Goal: Find specific fact: Find specific fact

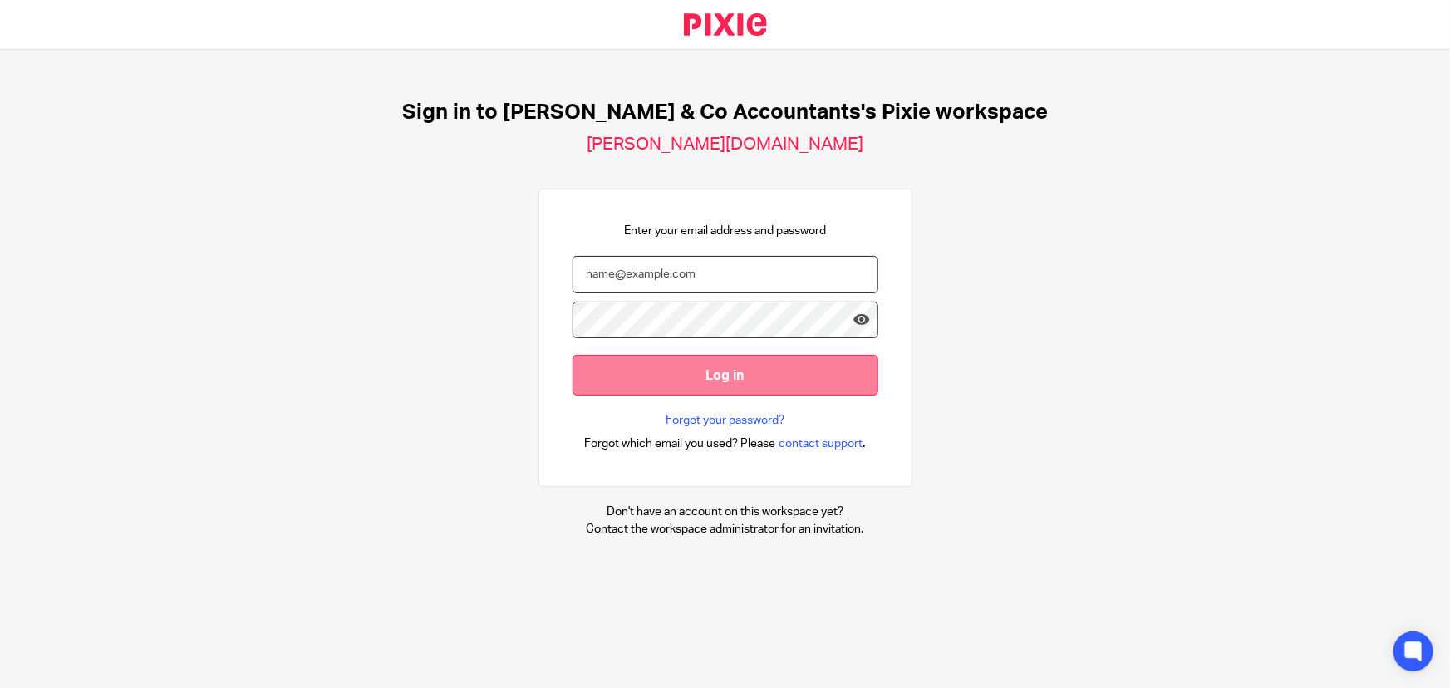
type input "[EMAIL_ADDRESS][DOMAIN_NAME]"
click at [681, 364] on input "Log in" at bounding box center [726, 375] width 306 height 41
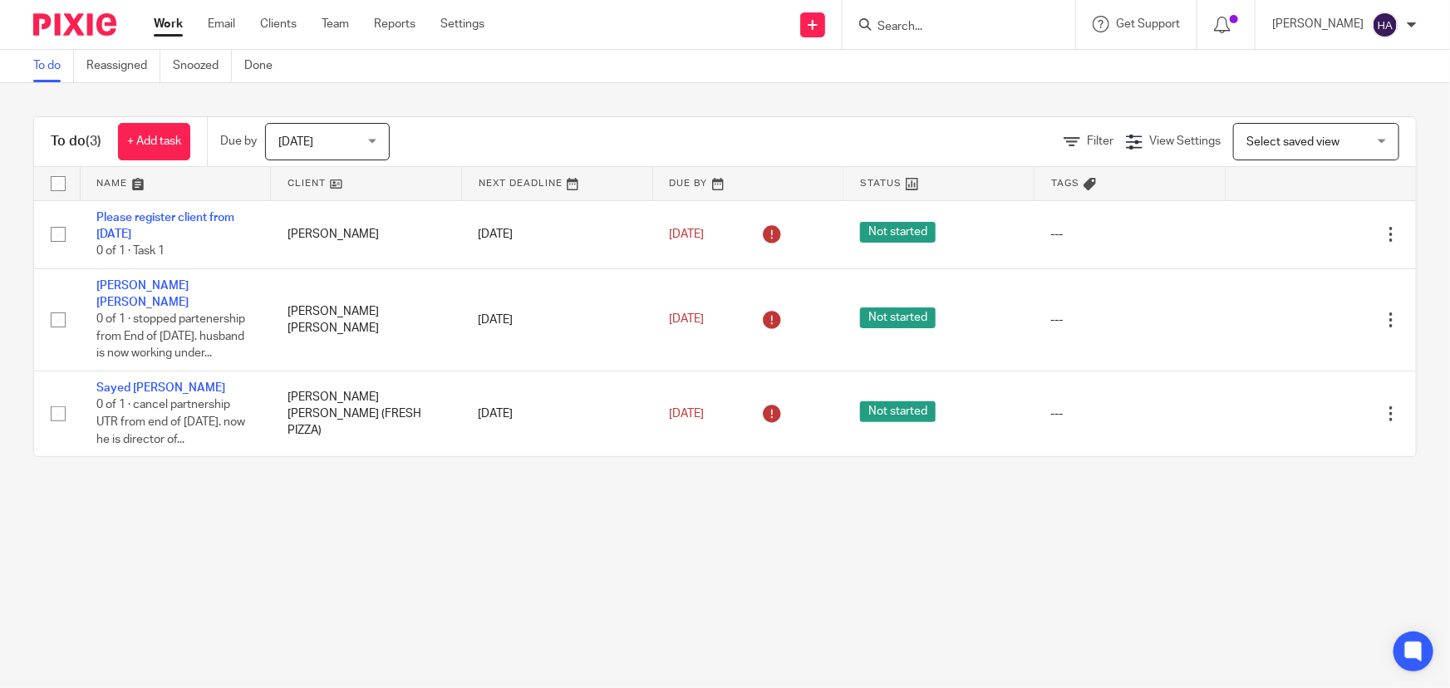
click at [968, 32] on input "Search" at bounding box center [951, 27] width 150 height 15
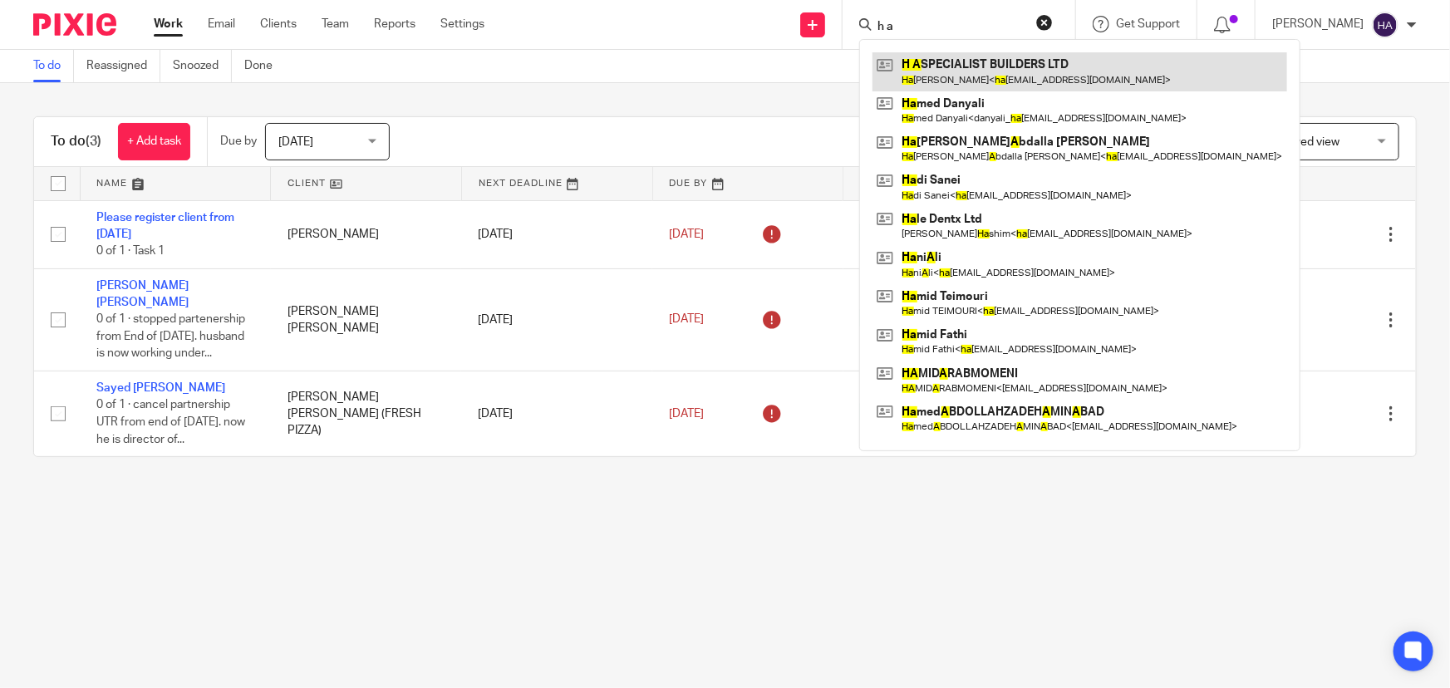
type input "h a"
click at [997, 68] on link at bounding box center [1079, 71] width 415 height 38
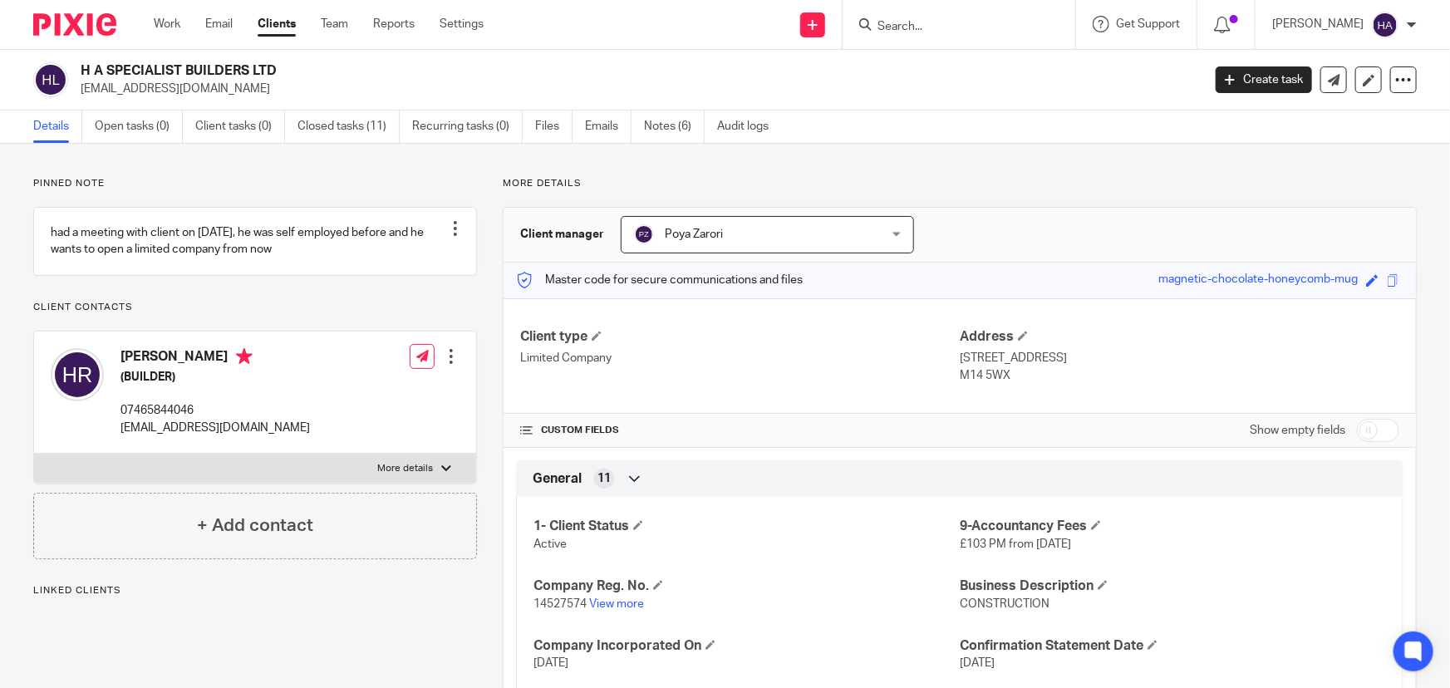
click at [436, 484] on label "More details" at bounding box center [255, 469] width 442 height 30
click at [34, 454] on input "More details" at bounding box center [33, 453] width 1 height 1
checkbox input "true"
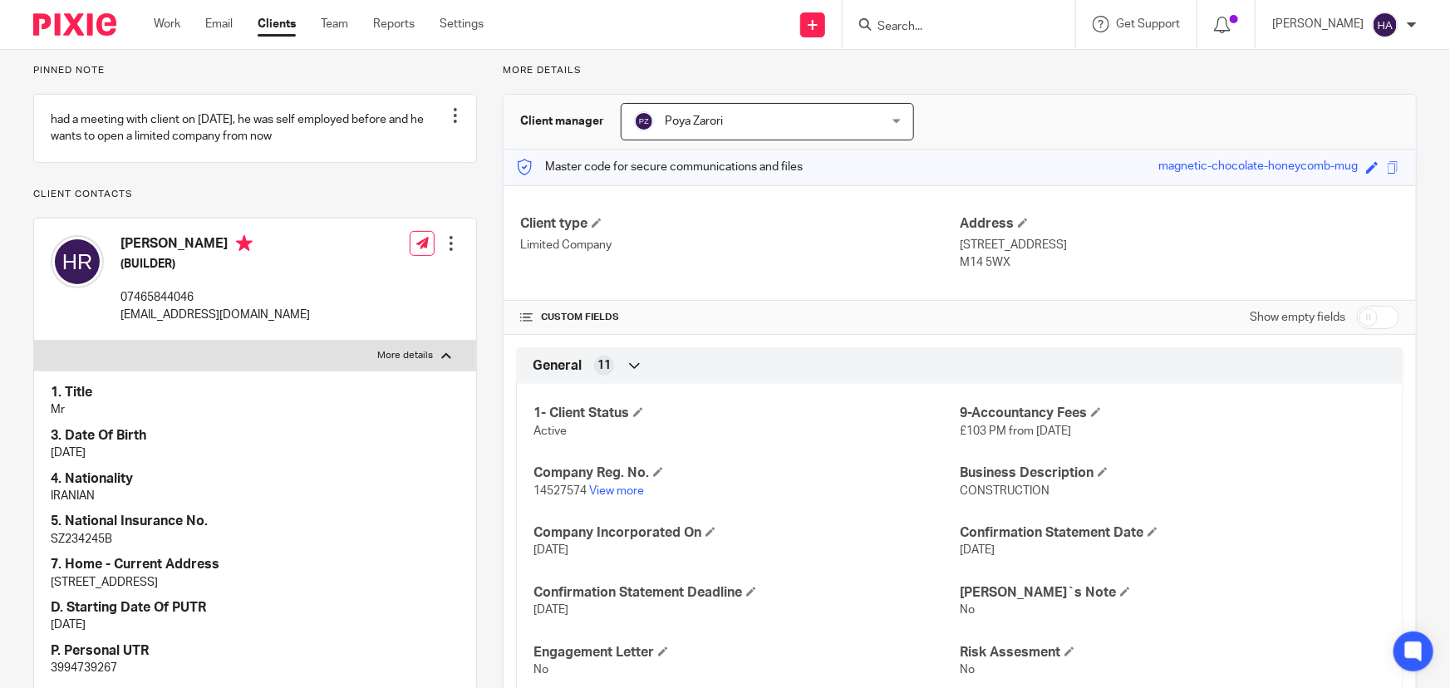
scroll to position [226, 0]
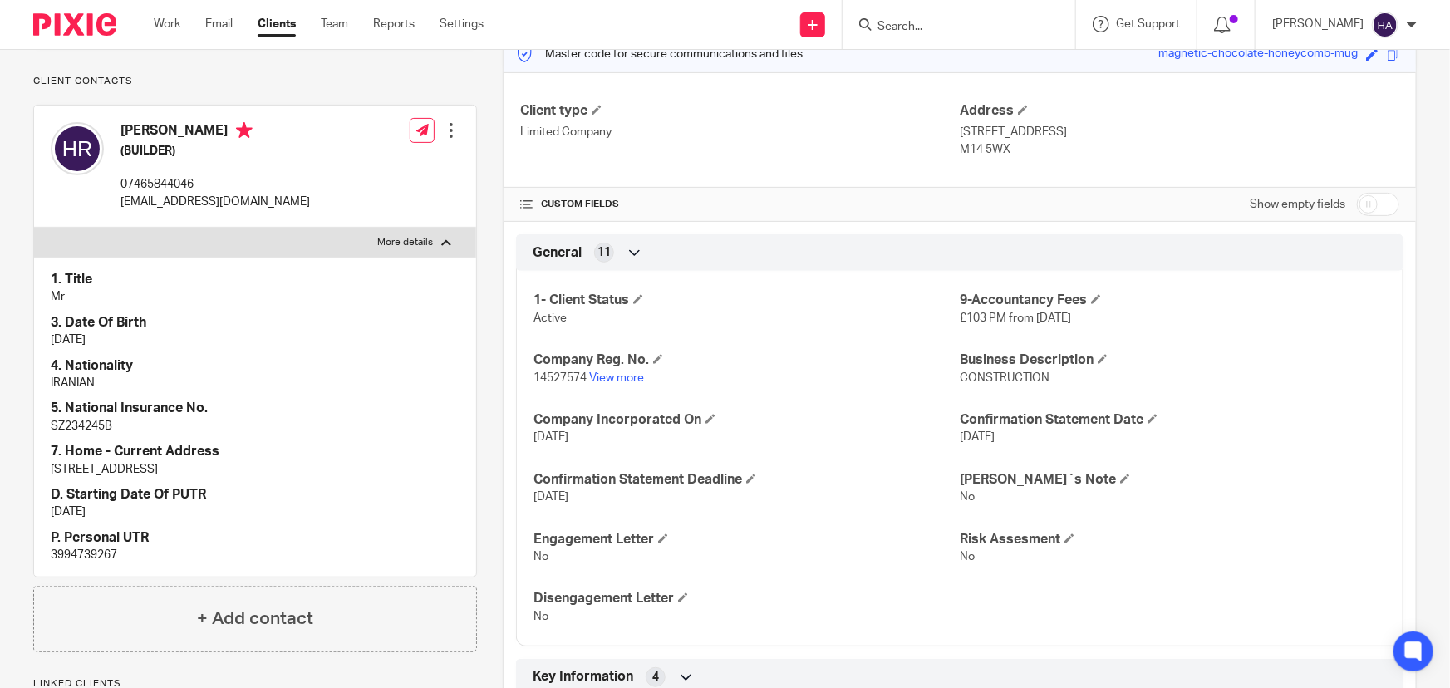
click at [71, 563] on p "3994739267" at bounding box center [255, 555] width 409 height 17
copy p "3994739267"
drag, startPoint x: 274, startPoint y: 222, endPoint x: 120, endPoint y: 228, distance: 153.8
click at [120, 228] on div "Hassan Alvandi Rizi (BUILDER) 07465844046 hassanrizi65@gmail.com Edit contact C…" at bounding box center [255, 167] width 442 height 122
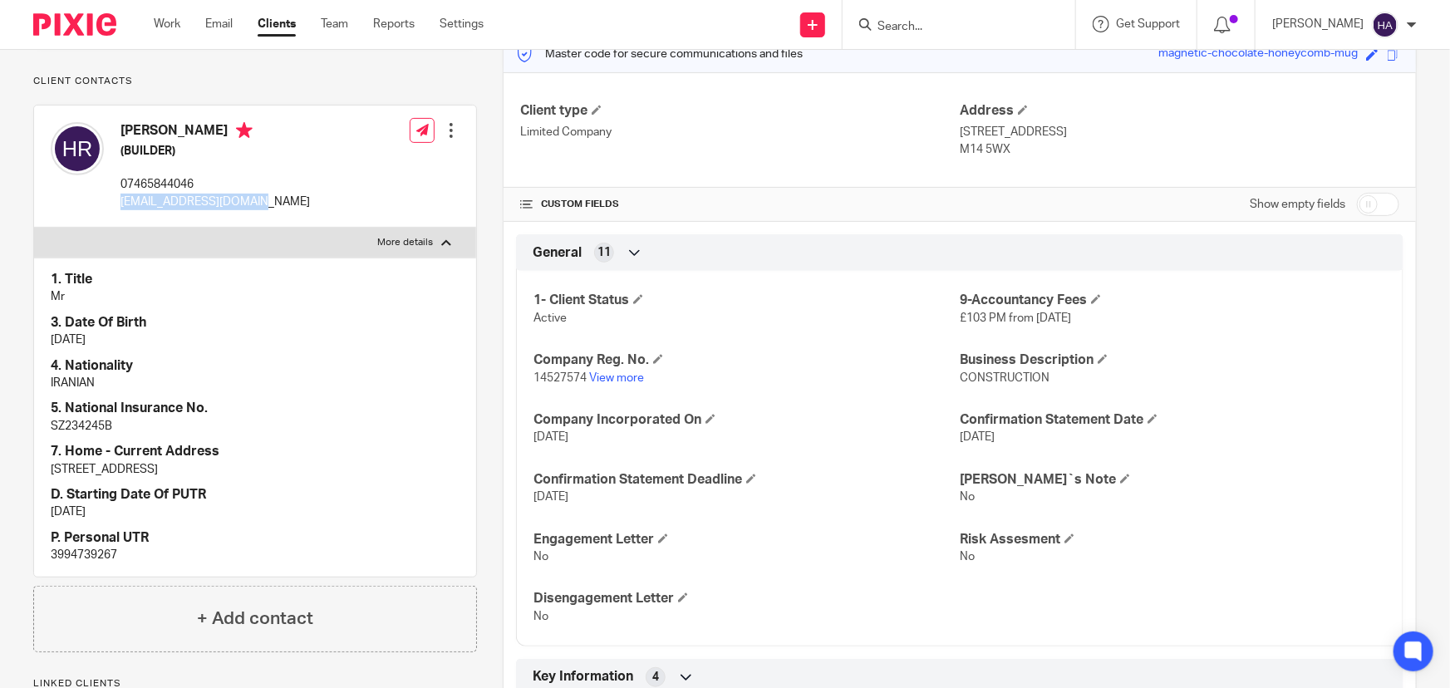
copy p "[EMAIL_ADDRESS][DOMAIN_NAME]"
click at [1054, 135] on p "24 Bembridge close,, MANCHESTER" at bounding box center [1180, 132] width 440 height 17
drag, startPoint x: 1056, startPoint y: 133, endPoint x: 952, endPoint y: 134, distance: 103.9
click at [960, 134] on p "24 Bembridge close,, MANCHESTER" at bounding box center [1180, 132] width 440 height 17
copy p "24 Bembridge close"
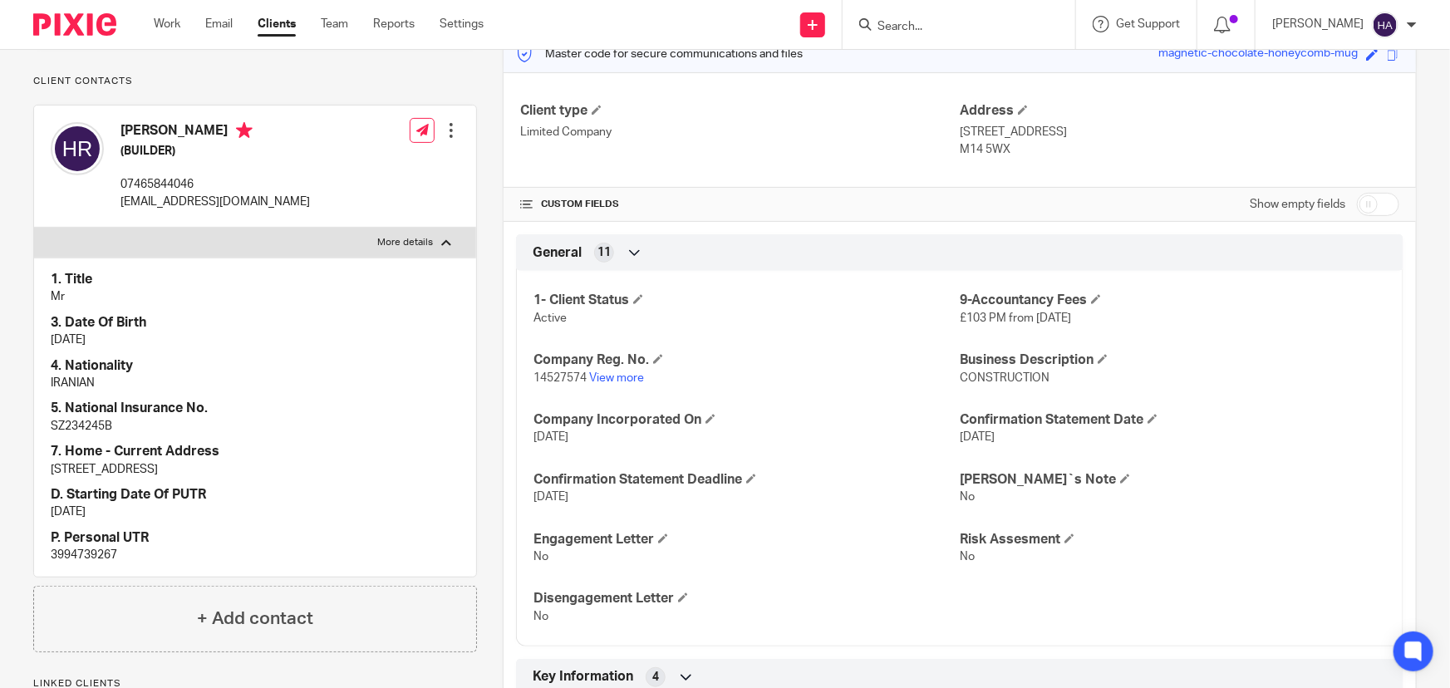
click at [1121, 126] on p "24 Bembridge close,, MANCHESTER" at bounding box center [1180, 132] width 440 height 17
copy p "MANCHESTER"
drag, startPoint x: 1007, startPoint y: 150, endPoint x: 955, endPoint y: 152, distance: 52.4
click at [960, 152] on p "M14 5WX" at bounding box center [1180, 149] width 440 height 17
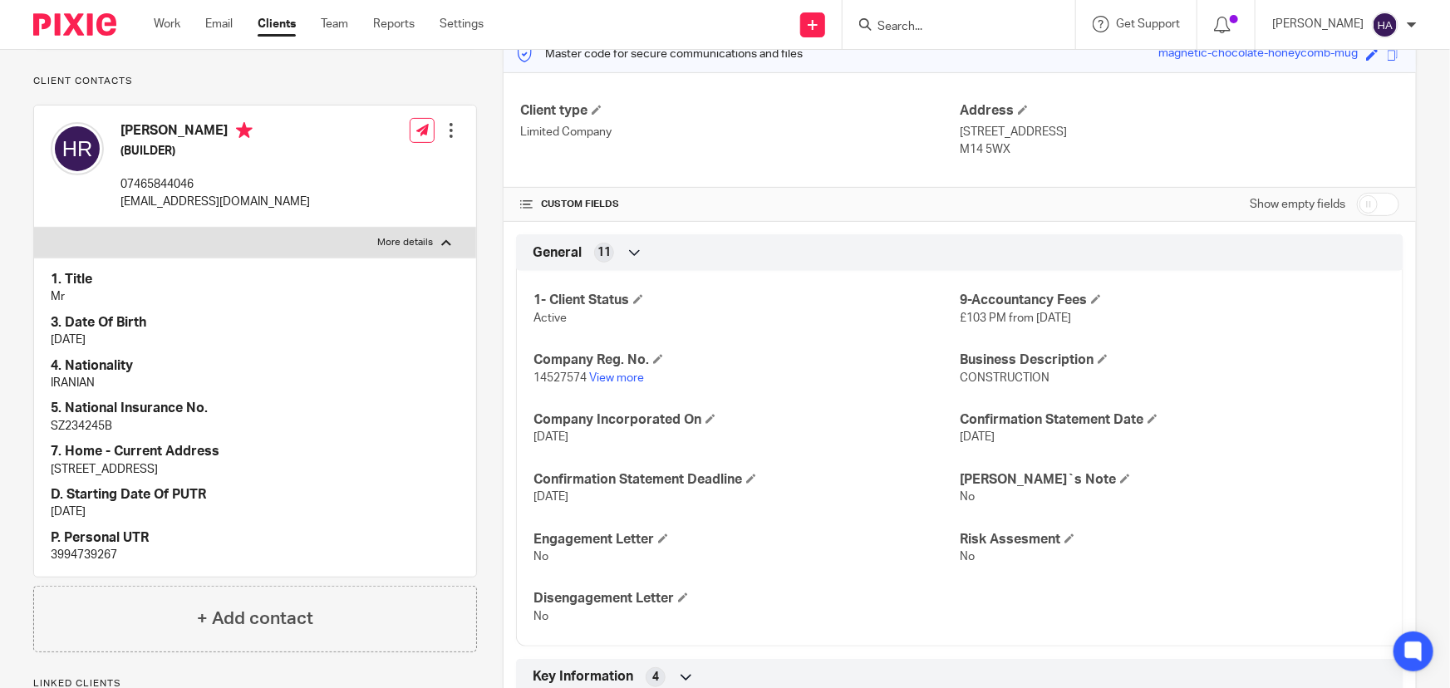
copy p "M14 5WX"
drag, startPoint x: 243, startPoint y: 142, endPoint x: 123, endPoint y: 148, distance: 119.8
click at [123, 143] on h4 "[PERSON_NAME]" at bounding box center [214, 132] width 189 height 21
copy h4 "[PERSON_NAME]"
drag, startPoint x: 249, startPoint y: 222, endPoint x: 123, endPoint y: 217, distance: 126.4
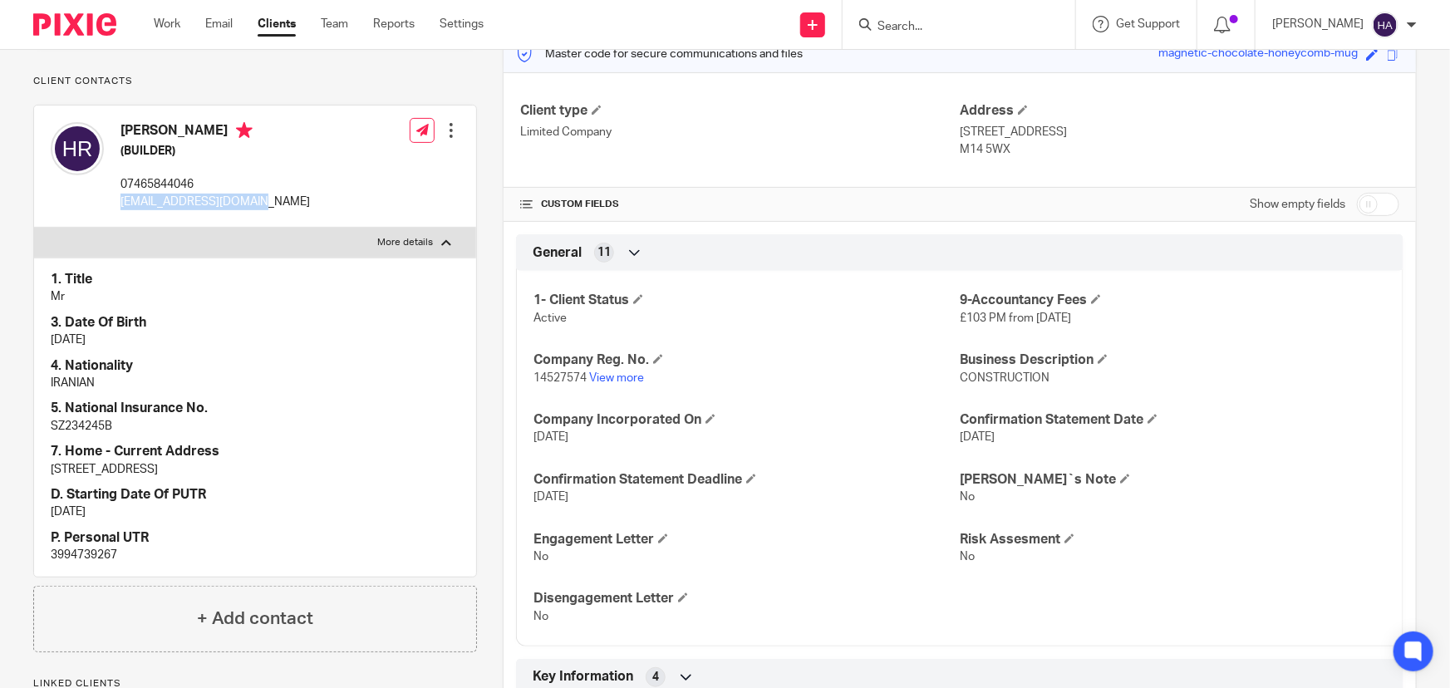
click at [123, 210] on p "[EMAIL_ADDRESS][DOMAIN_NAME]" at bounding box center [214, 202] width 189 height 17
copy p "[EMAIL_ADDRESS][DOMAIN_NAME]"
click at [1054, 131] on p "24 Bembridge close,, MANCHESTER" at bounding box center [1180, 132] width 440 height 17
drag, startPoint x: 1054, startPoint y: 134, endPoint x: 945, endPoint y: 148, distance: 110.6
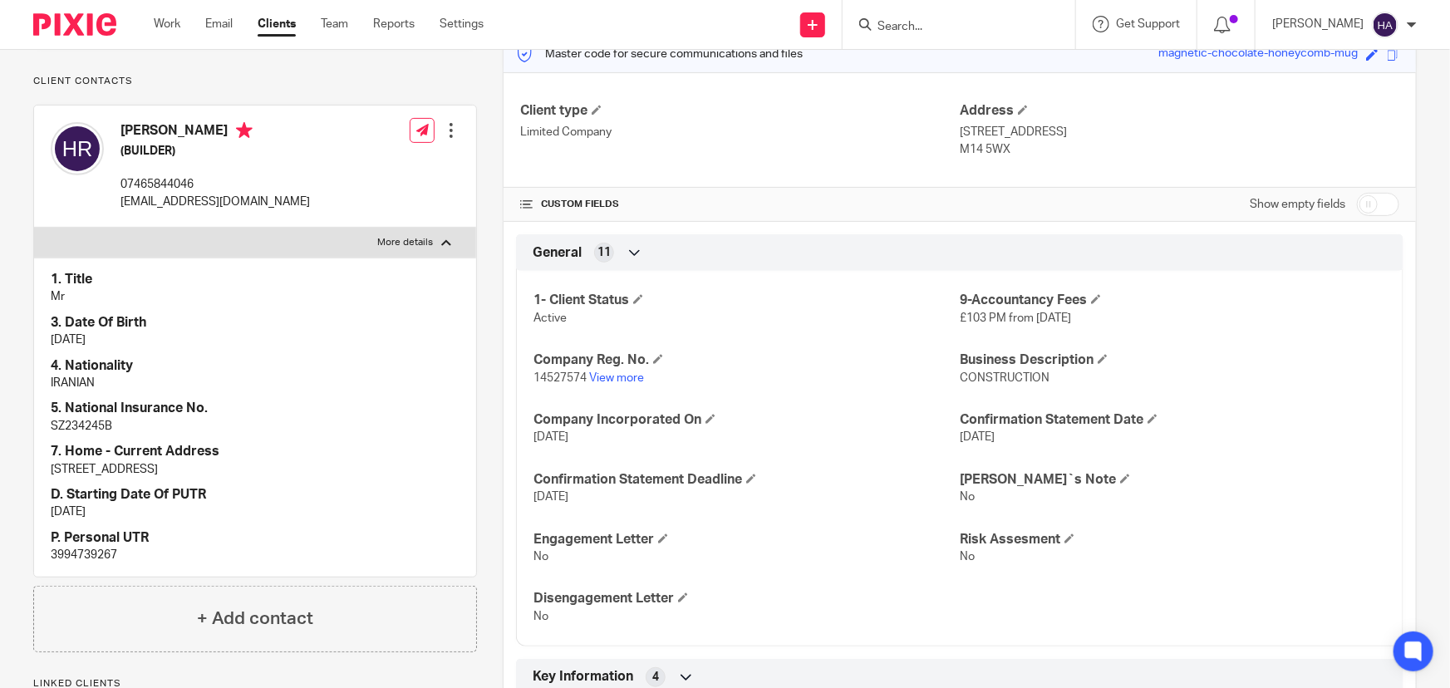
click at [945, 148] on div "Client type Limited Company Address 24 Bembridge close,, MANCHESTER M14 5WX" at bounding box center [960, 129] width 912 height 115
click at [856, 145] on div "Client type Limited Company" at bounding box center [740, 130] width 440 height 56
drag, startPoint x: 1059, startPoint y: 131, endPoint x: 956, endPoint y: 127, distance: 103.1
click at [960, 127] on p "24 Bembridge close,, MANCHESTER" at bounding box center [1180, 132] width 440 height 17
copy p "24 Bembridge close,"
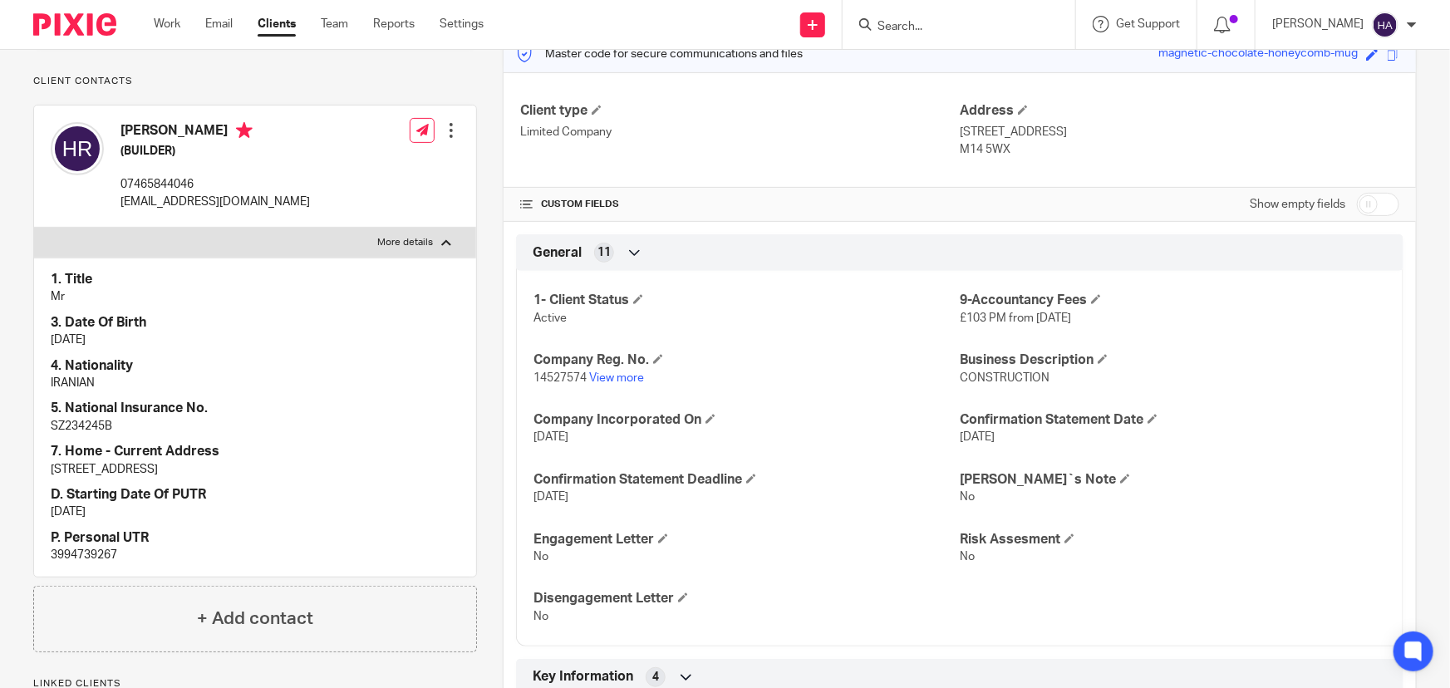
drag, startPoint x: 245, startPoint y: 150, endPoint x: 125, endPoint y: 149, distance: 120.5
click at [125, 143] on h4 "[PERSON_NAME]" at bounding box center [214, 132] width 189 height 21
copy h4 "[PERSON_NAME]"
